Goal: Transaction & Acquisition: Purchase product/service

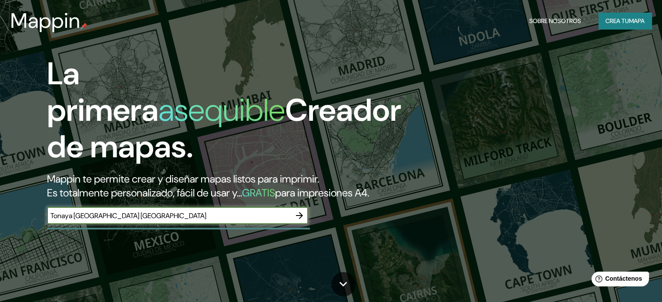
type input "Tonaya [GEOGRAPHIC_DATA] [GEOGRAPHIC_DATA]"
click at [299, 221] on icon "button" at bounding box center [299, 216] width 10 height 10
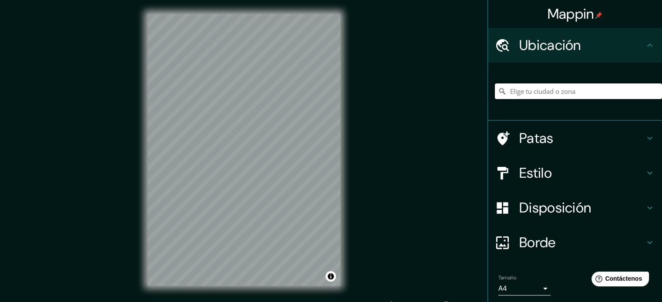
click at [531, 97] on input "Elige tu ciudad o zona" at bounding box center [578, 92] width 167 height 16
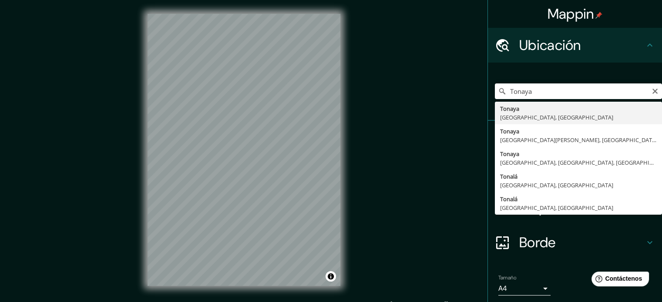
type input "[GEOGRAPHIC_DATA], [GEOGRAPHIC_DATA], [GEOGRAPHIC_DATA]"
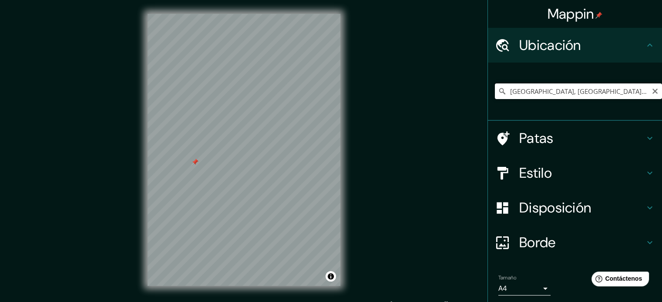
click at [560, 94] on input "[GEOGRAPHIC_DATA], [GEOGRAPHIC_DATA], [GEOGRAPHIC_DATA]" at bounding box center [578, 92] width 167 height 16
click at [588, 91] on input "[GEOGRAPHIC_DATA], [GEOGRAPHIC_DATA], [GEOGRAPHIC_DATA]" at bounding box center [578, 92] width 167 height 16
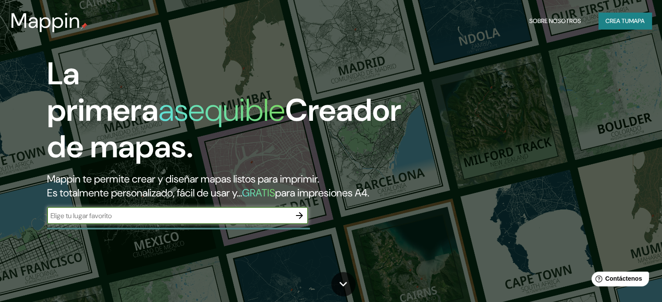
click at [111, 224] on div "​" at bounding box center [177, 215] width 261 height 17
click at [296, 219] on icon "button" at bounding box center [299, 215] width 7 height 7
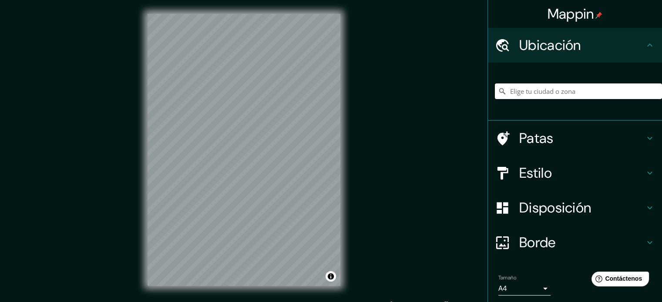
click at [530, 94] on input "Elige tu ciudad o zona" at bounding box center [578, 92] width 167 height 16
type input "[GEOGRAPHIC_DATA], [GEOGRAPHIC_DATA], [GEOGRAPHIC_DATA]"
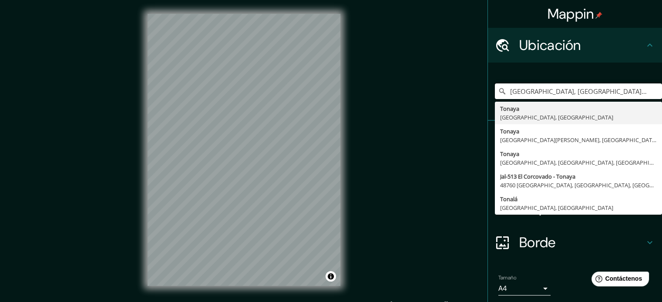
drag, startPoint x: 589, startPoint y: 95, endPoint x: 400, endPoint y: 92, distance: 188.4
click at [400, 92] on div "Mappin Ubicación Tonaya, [GEOGRAPHIC_DATA], [GEOGRAPHIC_DATA] [GEOGRAPHIC_DATA]…" at bounding box center [331, 157] width 662 height 314
paste input "19.781818, -103.974016"
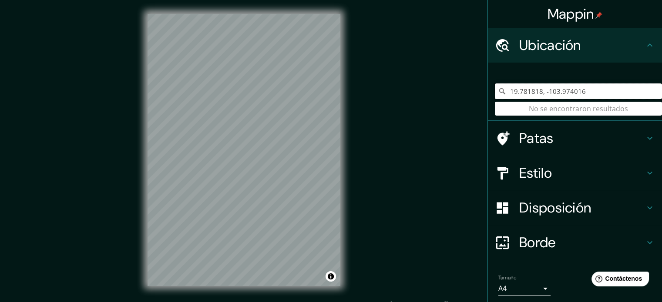
type input "19.781818, -103.974016"
click at [565, 89] on input "19.781818, -103.974016" at bounding box center [578, 92] width 167 height 16
drag, startPoint x: 586, startPoint y: 88, endPoint x: 452, endPoint y: 99, distance: 135.3
click at [452, 99] on div "Mappin Ubicación 19.781818, -103.974016 No se encontraron resultados Patas Esti…" at bounding box center [331, 157] width 662 height 314
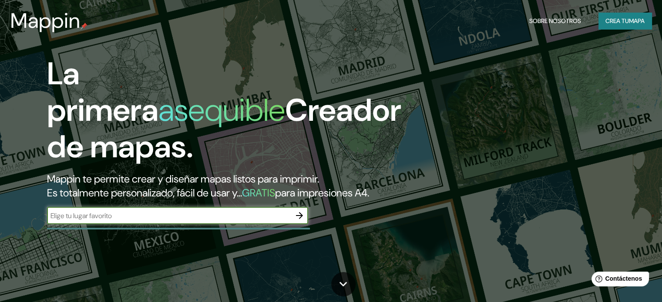
click at [193, 221] on input "text" at bounding box center [169, 216] width 244 height 10
type input "[GEOGRAPHIC_DATA]"
click at [306, 224] on button "button" at bounding box center [299, 215] width 17 height 17
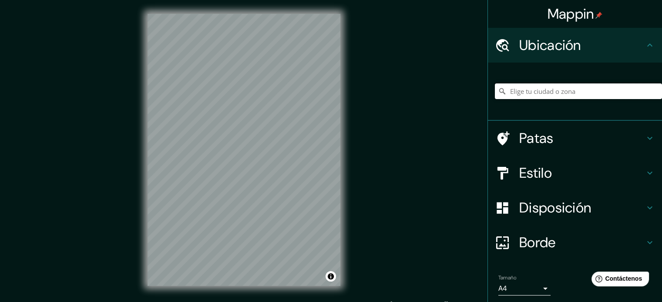
click at [527, 93] on input "Elige tu ciudad o zona" at bounding box center [578, 92] width 167 height 16
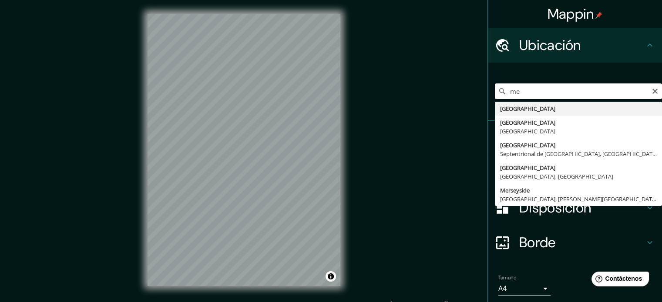
type input "m"
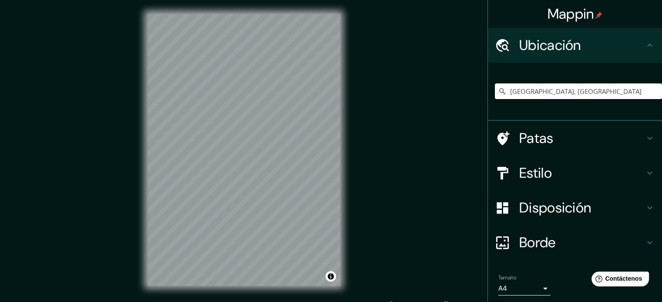
drag, startPoint x: 588, startPoint y: 93, endPoint x: 423, endPoint y: 106, distance: 165.8
click at [423, 106] on div "Mappin Ubicación [GEOGRAPHIC_DATA], [GEOGRAPHIC_DATA] Patas Estilo Disposición …" at bounding box center [331, 157] width 662 height 314
click at [575, 86] on input "[GEOGRAPHIC_DATA], [GEOGRAPHIC_DATA], [GEOGRAPHIC_DATA]" at bounding box center [578, 92] width 167 height 16
drag, startPoint x: 539, startPoint y: 95, endPoint x: 460, endPoint y: 93, distance: 79.2
click at [460, 93] on div "Mappin Ubicación Tonaya, [GEOGRAPHIC_DATA], [GEOGRAPHIC_DATA] Patas Estilo Disp…" at bounding box center [331, 157] width 662 height 314
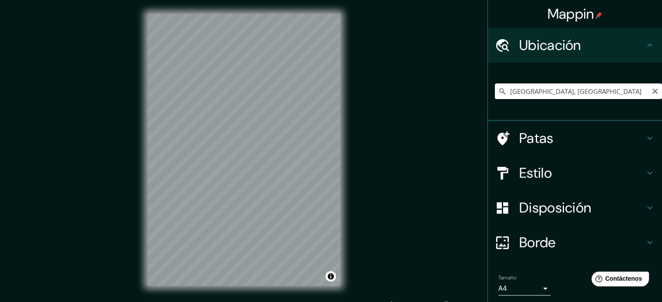
drag, startPoint x: 603, startPoint y: 88, endPoint x: 473, endPoint y: 88, distance: 129.2
click at [473, 88] on div "Mappin Ubicación [GEOGRAPHIC_DATA], [GEOGRAPHIC_DATA] Patas Estilo Disposición …" at bounding box center [331, 157] width 662 height 314
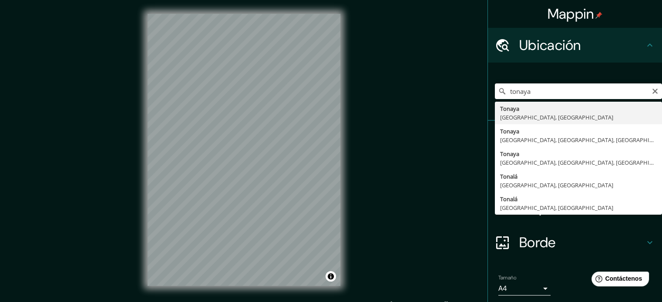
type input "[GEOGRAPHIC_DATA], [GEOGRAPHIC_DATA], [GEOGRAPHIC_DATA]"
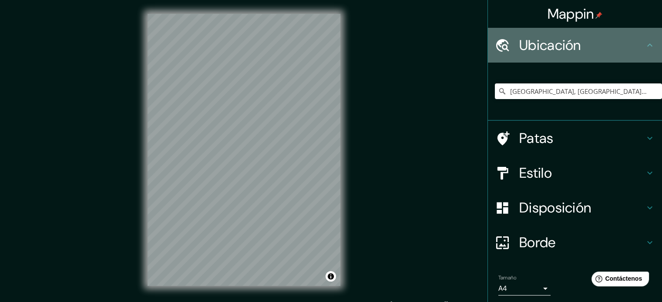
click at [607, 62] on div "Ubicación" at bounding box center [575, 45] width 174 height 35
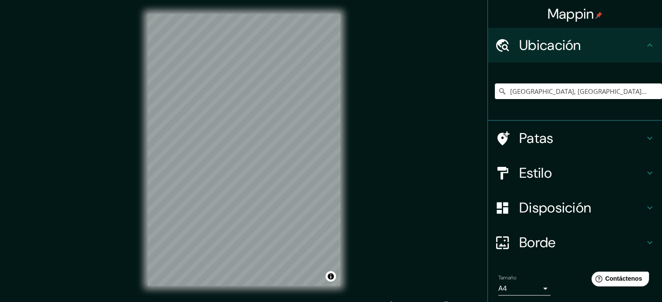
click at [636, 57] on div "Ubicación" at bounding box center [575, 45] width 174 height 35
click at [560, 154] on div "Patas" at bounding box center [575, 138] width 174 height 35
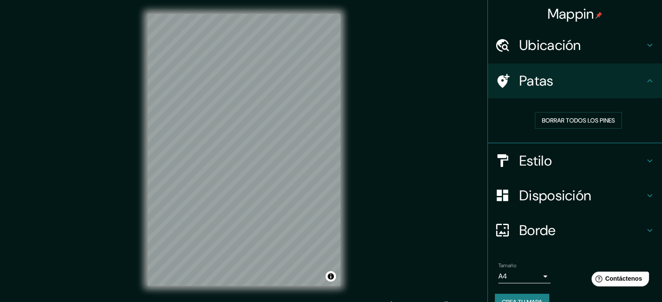
click at [562, 160] on h4 "Estilo" at bounding box center [581, 160] width 125 height 17
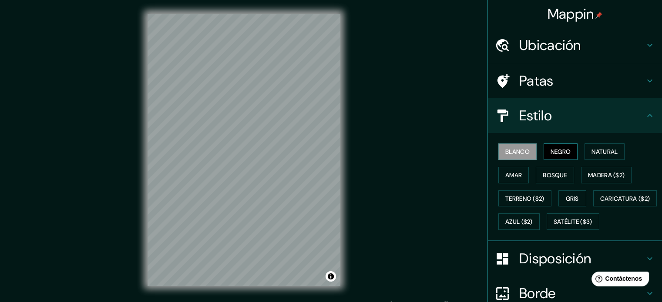
click at [550, 153] on font "Negro" at bounding box center [560, 152] width 20 height 8
click at [597, 151] on font "Natural" at bounding box center [604, 152] width 26 height 8
click at [495, 183] on div "Blanco Negro Natural Amar Bosque Madera ($2) Terreno ($2) Gris Caricatura ($2) …" at bounding box center [578, 187] width 167 height 94
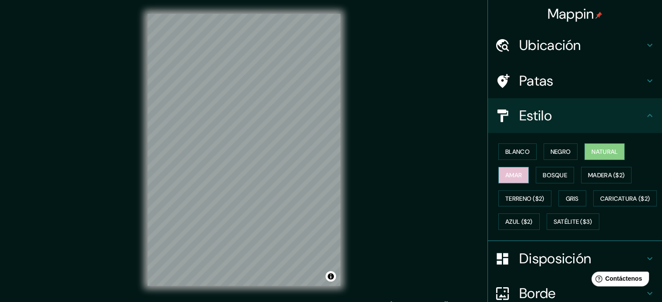
click at [505, 178] on font "Amar" at bounding box center [513, 175] width 17 height 8
click at [546, 178] on font "Bosque" at bounding box center [555, 175] width 24 height 8
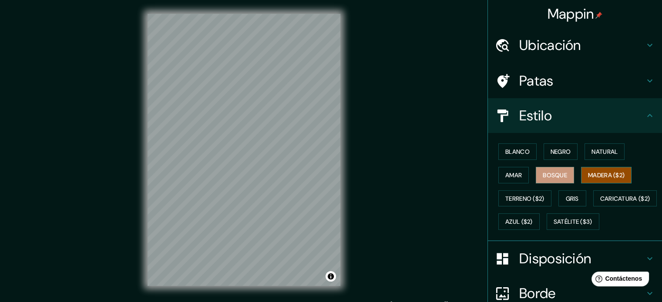
click at [603, 176] on font "Madera ($2)" at bounding box center [606, 175] width 37 height 8
click at [524, 198] on font "Terreno ($2)" at bounding box center [524, 199] width 39 height 8
click at [594, 179] on font "Madera ($2)" at bounding box center [606, 175] width 37 height 11
click at [568, 193] on font "Gris" at bounding box center [572, 198] width 13 height 11
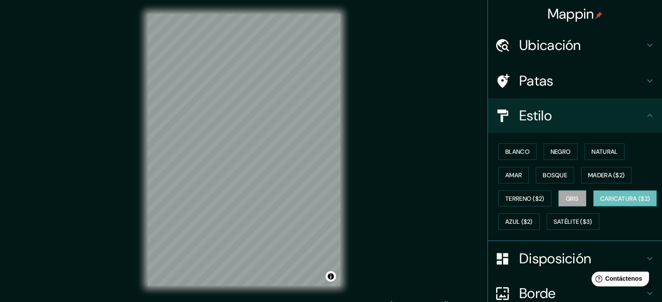
click at [600, 203] on font "Caricatura ($2)" at bounding box center [625, 199] width 50 height 8
click at [533, 221] on font "Azul ($2)" at bounding box center [518, 222] width 27 height 8
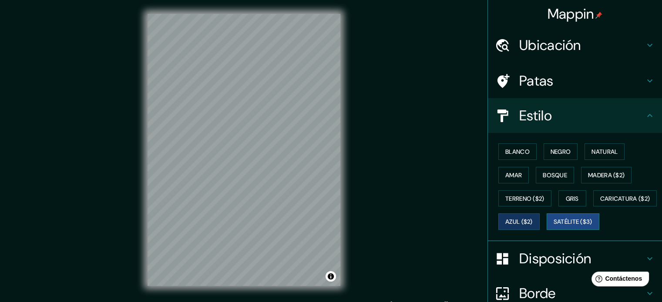
click at [553, 228] on font "Satélite ($3)" at bounding box center [572, 221] width 39 height 11
click at [538, 60] on div "Ubicación" at bounding box center [575, 45] width 174 height 35
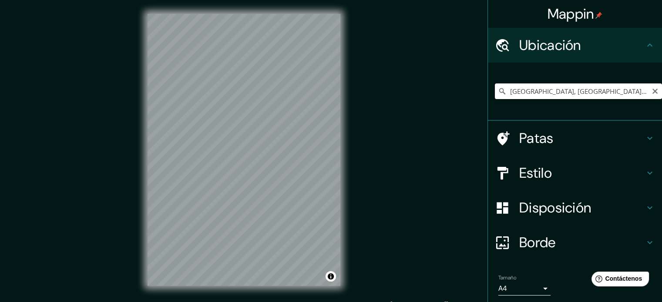
click at [585, 93] on input "[GEOGRAPHIC_DATA], [GEOGRAPHIC_DATA], [GEOGRAPHIC_DATA]" at bounding box center [578, 92] width 167 height 16
drag, startPoint x: 585, startPoint y: 93, endPoint x: 471, endPoint y: 91, distance: 113.6
click at [471, 91] on div "Mappin Ubicación Tonaya, [GEOGRAPHIC_DATA], [GEOGRAPHIC_DATA] Patas Estilo Disp…" at bounding box center [331, 157] width 662 height 314
click at [348, 229] on div "© Mapbox © OpenStreetMap Improve this map © Maxar" at bounding box center [244, 150] width 221 height 300
click at [129, 170] on div "Mappin Ubicación Tonaya, [GEOGRAPHIC_DATA], [GEOGRAPHIC_DATA] Patas Estilo Disp…" at bounding box center [331, 157] width 662 height 314
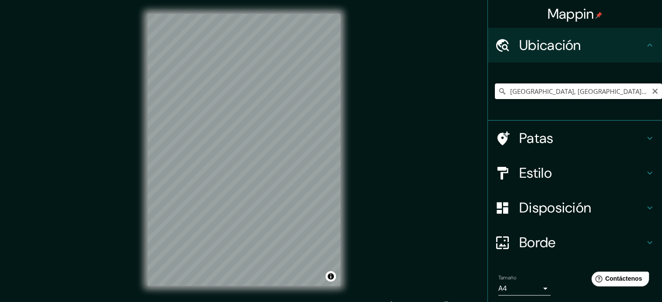
drag, startPoint x: 594, startPoint y: 87, endPoint x: 418, endPoint y: 103, distance: 176.5
click at [418, 103] on div "Mappin Ubicación Tonaya, [GEOGRAPHIC_DATA], [GEOGRAPHIC_DATA] Patas Estilo Disp…" at bounding box center [331, 157] width 662 height 314
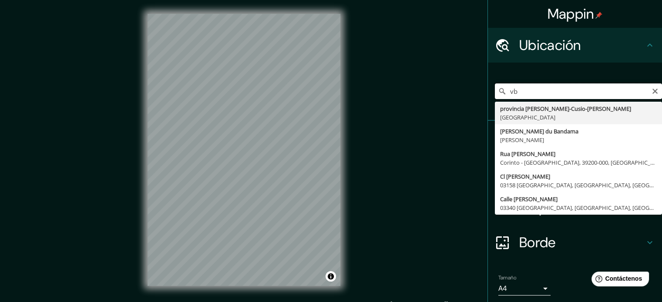
type input "v"
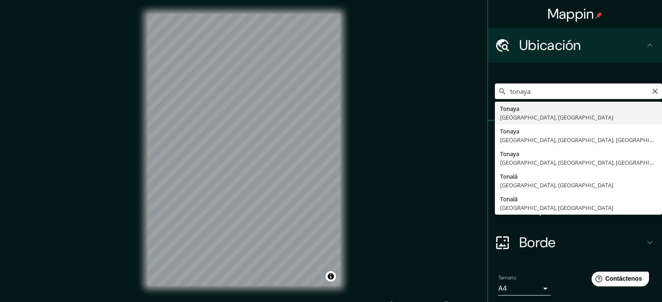
type input "[GEOGRAPHIC_DATA], [GEOGRAPHIC_DATA], [GEOGRAPHIC_DATA]"
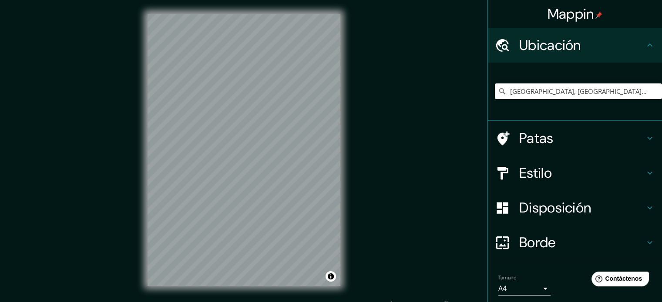
click at [341, 163] on div "© Mapbox © OpenStreetMap Improve this map © Maxar" at bounding box center [244, 150] width 221 height 300
click at [591, 83] on div "[GEOGRAPHIC_DATA], [GEOGRAPHIC_DATA], [GEOGRAPHIC_DATA] [GEOGRAPHIC_DATA] [GEOG…" at bounding box center [578, 92] width 167 height 44
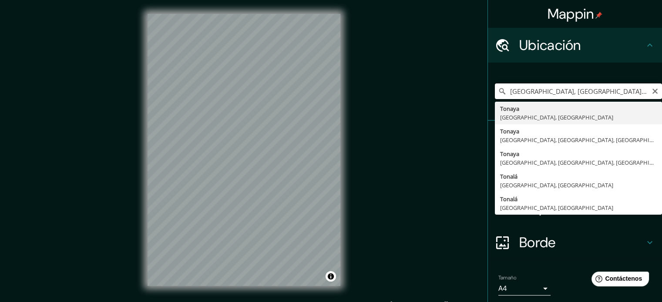
drag, startPoint x: 590, startPoint y: 89, endPoint x: 452, endPoint y: 92, distance: 138.4
click at [452, 92] on div "Mappin Ubicación Tonaya, [GEOGRAPHIC_DATA], [GEOGRAPHIC_DATA] [GEOGRAPHIC_DATA]…" at bounding box center [331, 157] width 662 height 314
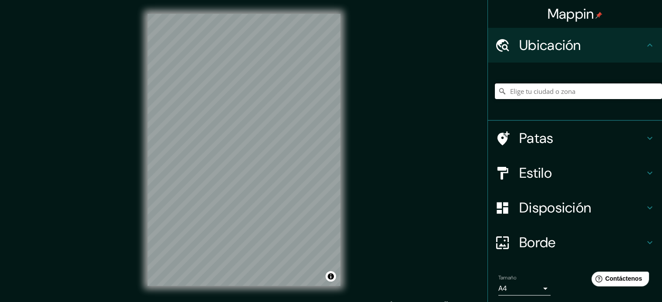
paste input "19.781818, -103.974016"
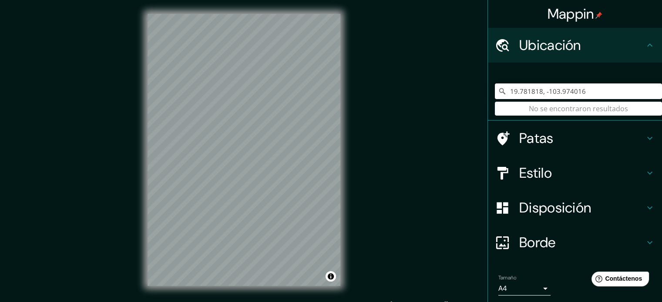
type input "19.781818, -103.974016"
click at [552, 175] on h4 "Estilo" at bounding box center [581, 172] width 125 height 17
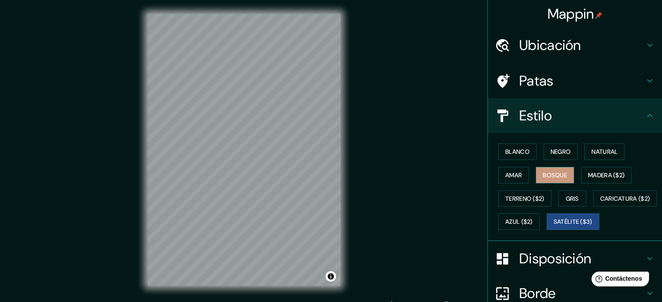
click at [536, 178] on button "Bosque" at bounding box center [555, 175] width 38 height 17
click at [506, 177] on font "Amar" at bounding box center [513, 175] width 17 height 8
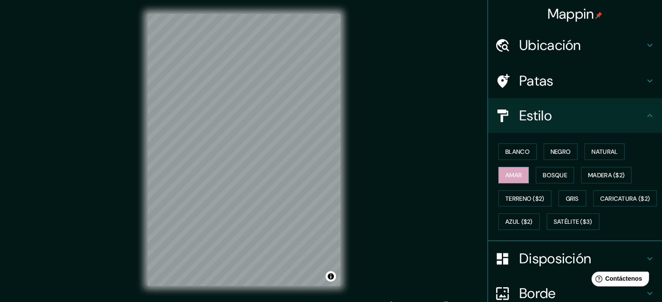
click at [576, 210] on div "Blanco Negro Natural Amar Bosque Madera ($2) Terreno ($2) Gris Caricatura ($2) …" at bounding box center [578, 187] width 167 height 94
click at [571, 198] on font "Gris" at bounding box center [572, 199] width 13 height 8
click at [519, 144] on button "Blanco" at bounding box center [517, 152] width 38 height 17
click at [550, 153] on font "Negro" at bounding box center [560, 152] width 20 height 8
